Goal: Task Accomplishment & Management: Use online tool/utility

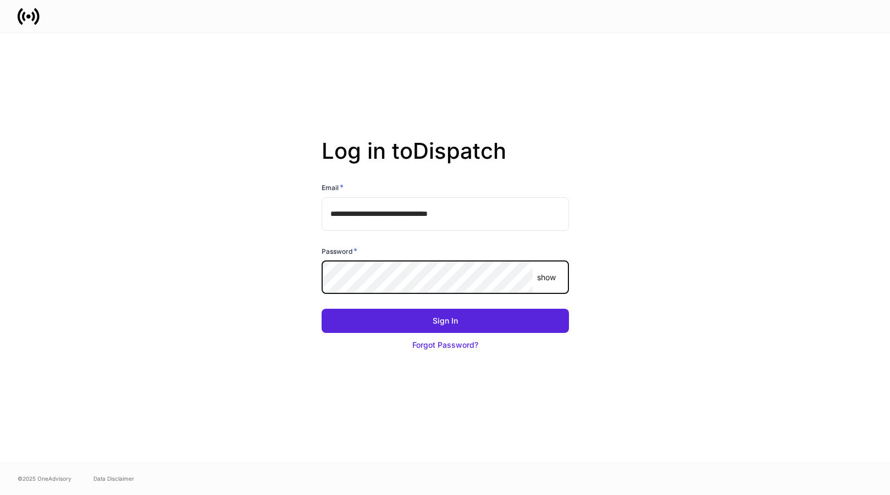
click at [445, 320] on button "Sign In" at bounding box center [444, 321] width 247 height 24
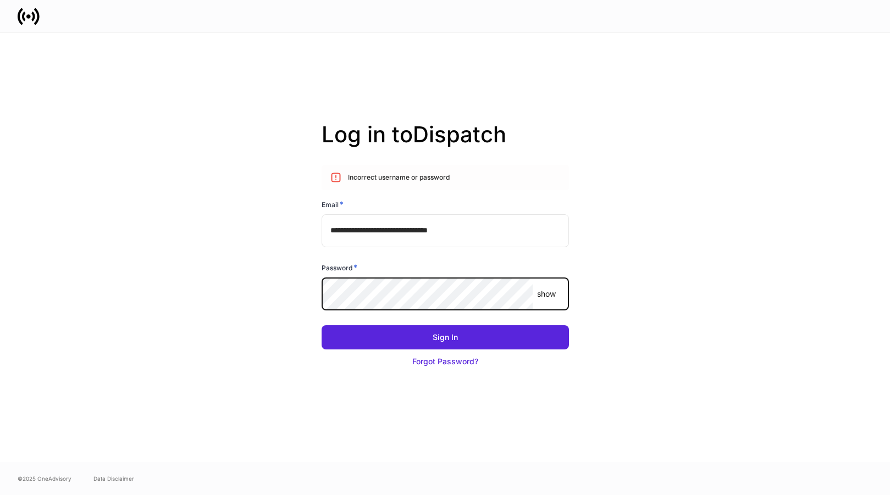
click at [445, 337] on button "Sign In" at bounding box center [444, 337] width 247 height 24
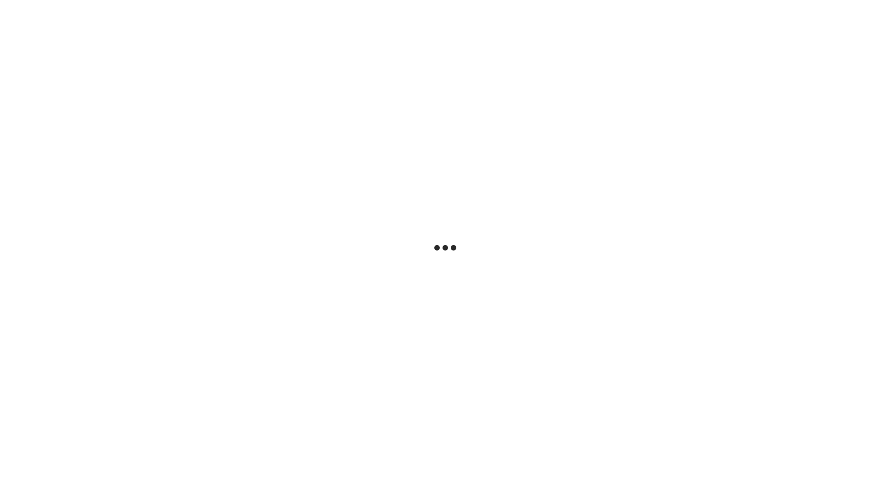
click at [548, 67] on div at bounding box center [445, 247] width 890 height 495
